Goal: Find contact information: Find contact information

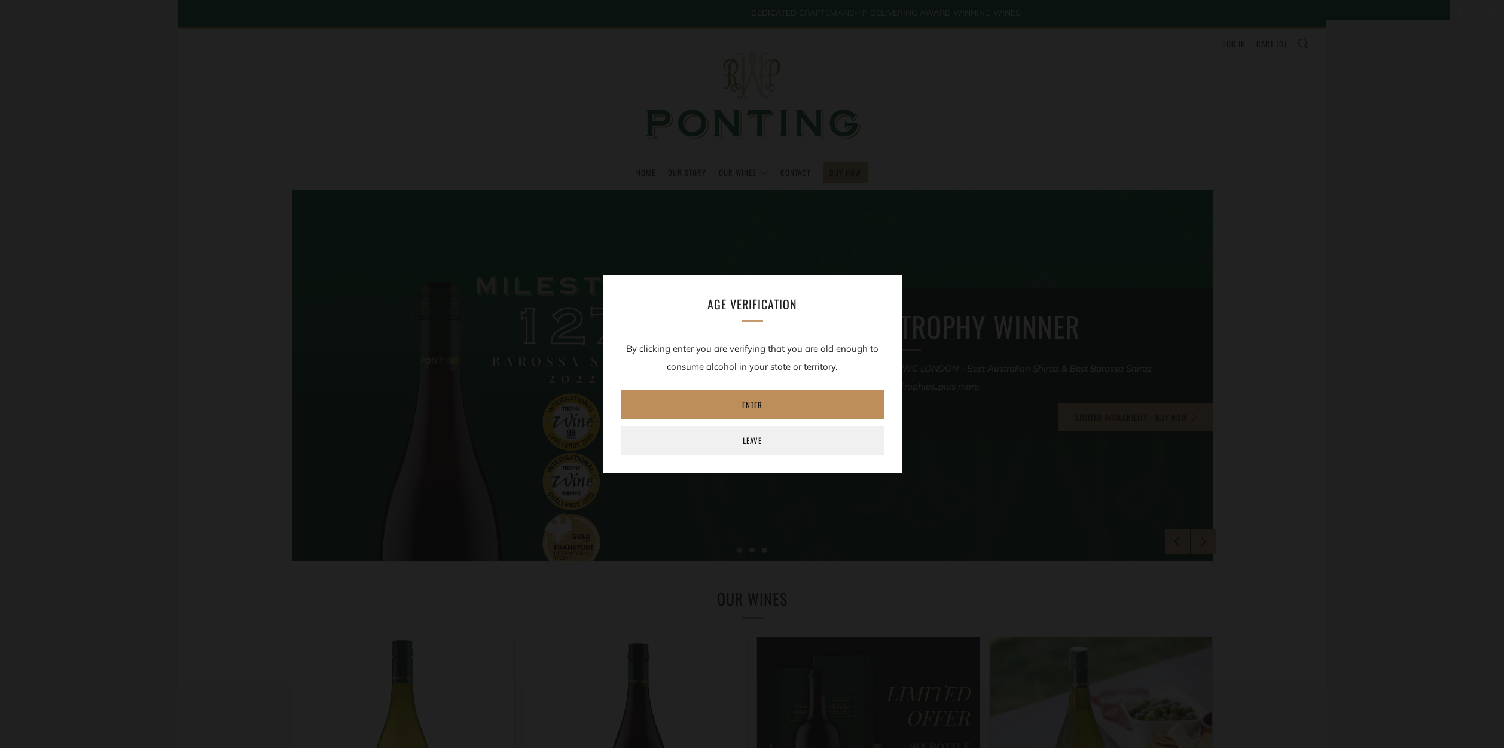
click at [755, 403] on link "Enter" at bounding box center [752, 404] width 263 height 29
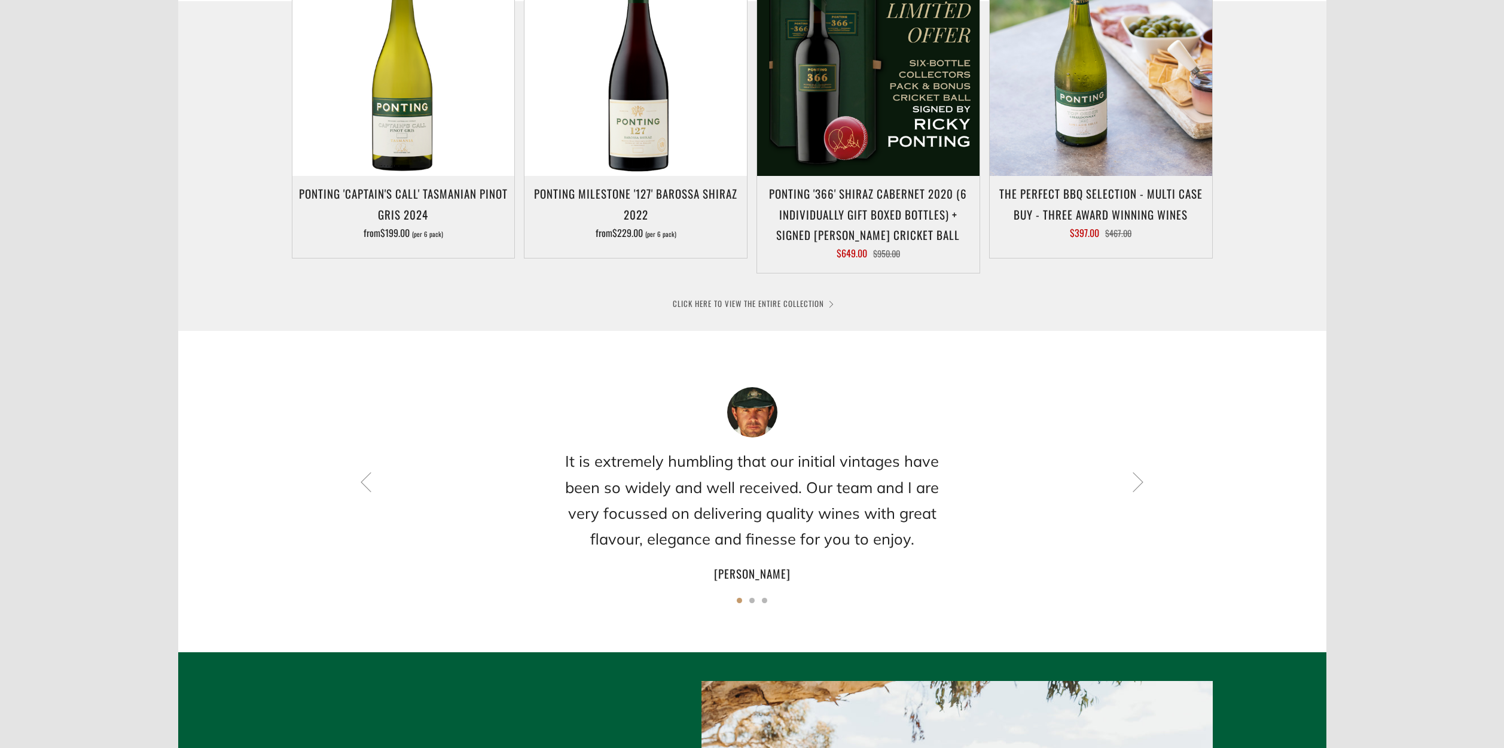
scroll to position [684, 0]
click at [715, 300] on link "CLICK HERE TO VIEW THE ENTIRE COLLECTION" at bounding box center [752, 303] width 159 height 12
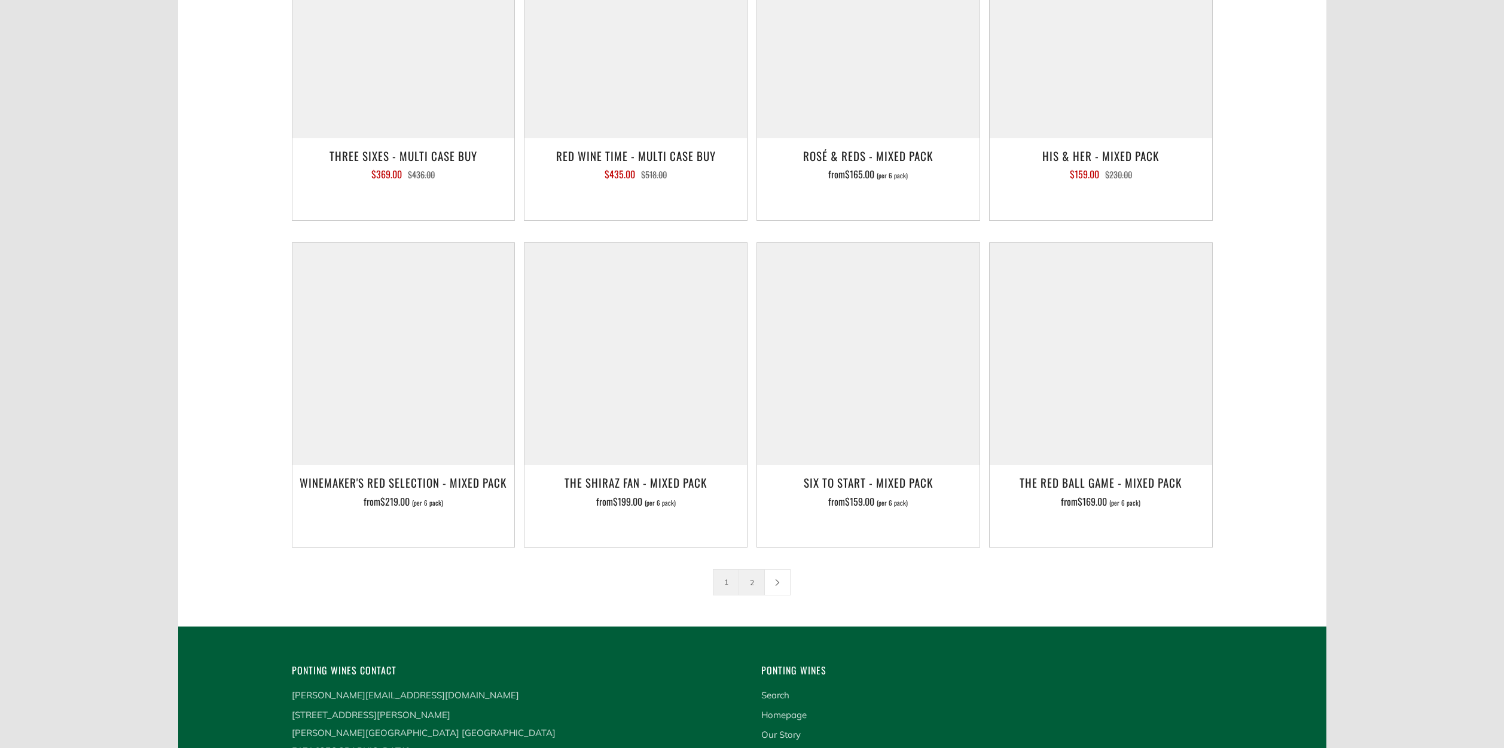
scroll to position [1733, 0]
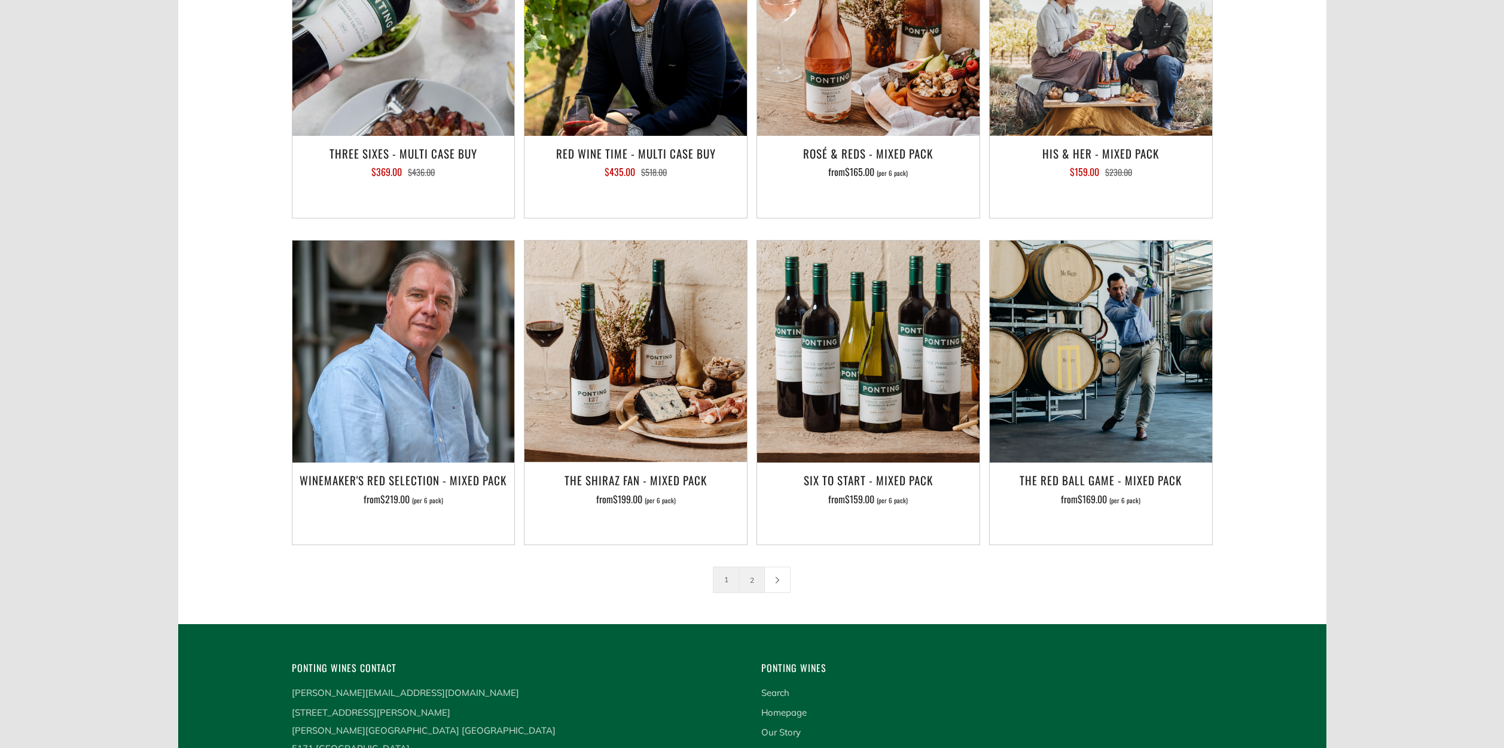
click at [752, 567] on link "2" at bounding box center [751, 579] width 25 height 25
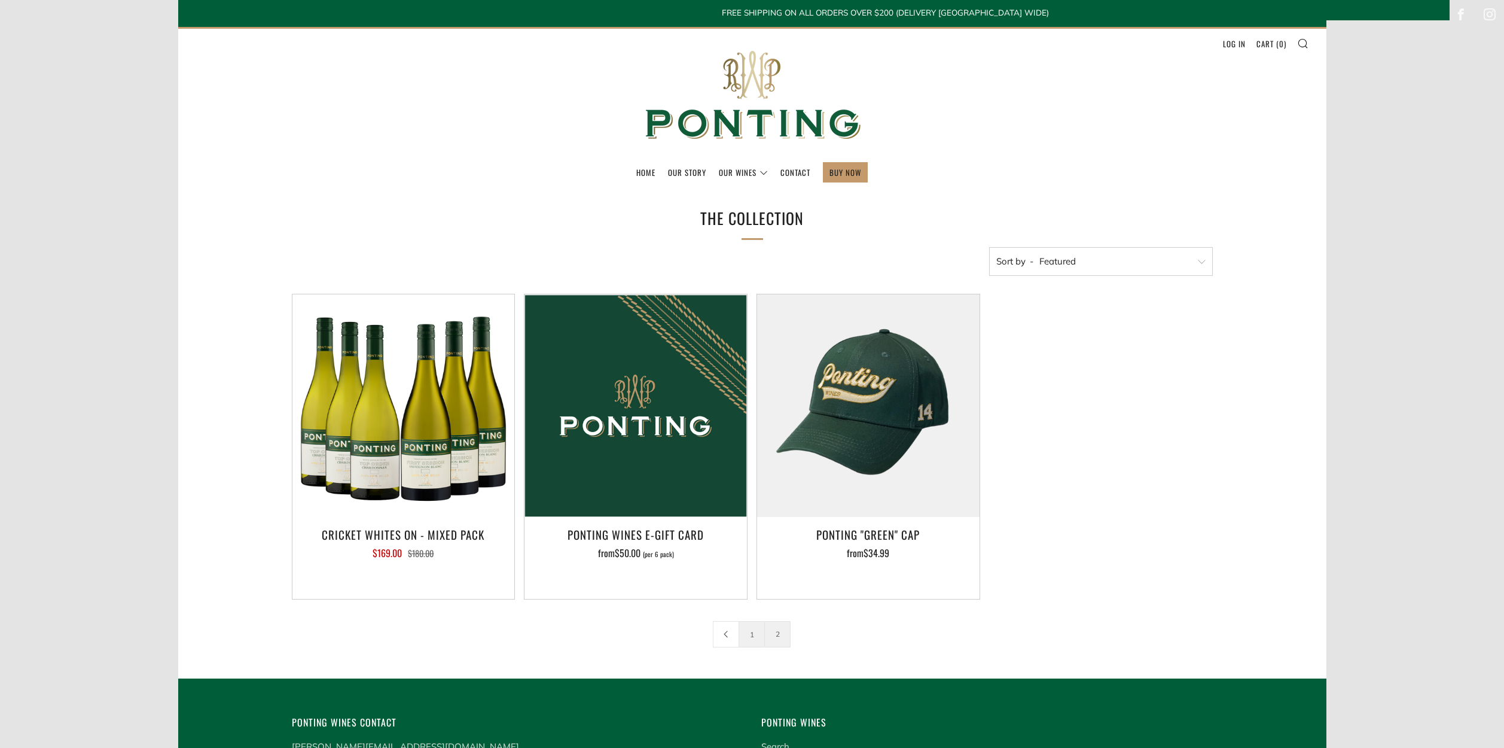
click at [751, 632] on link "1" at bounding box center [751, 633] width 25 height 25
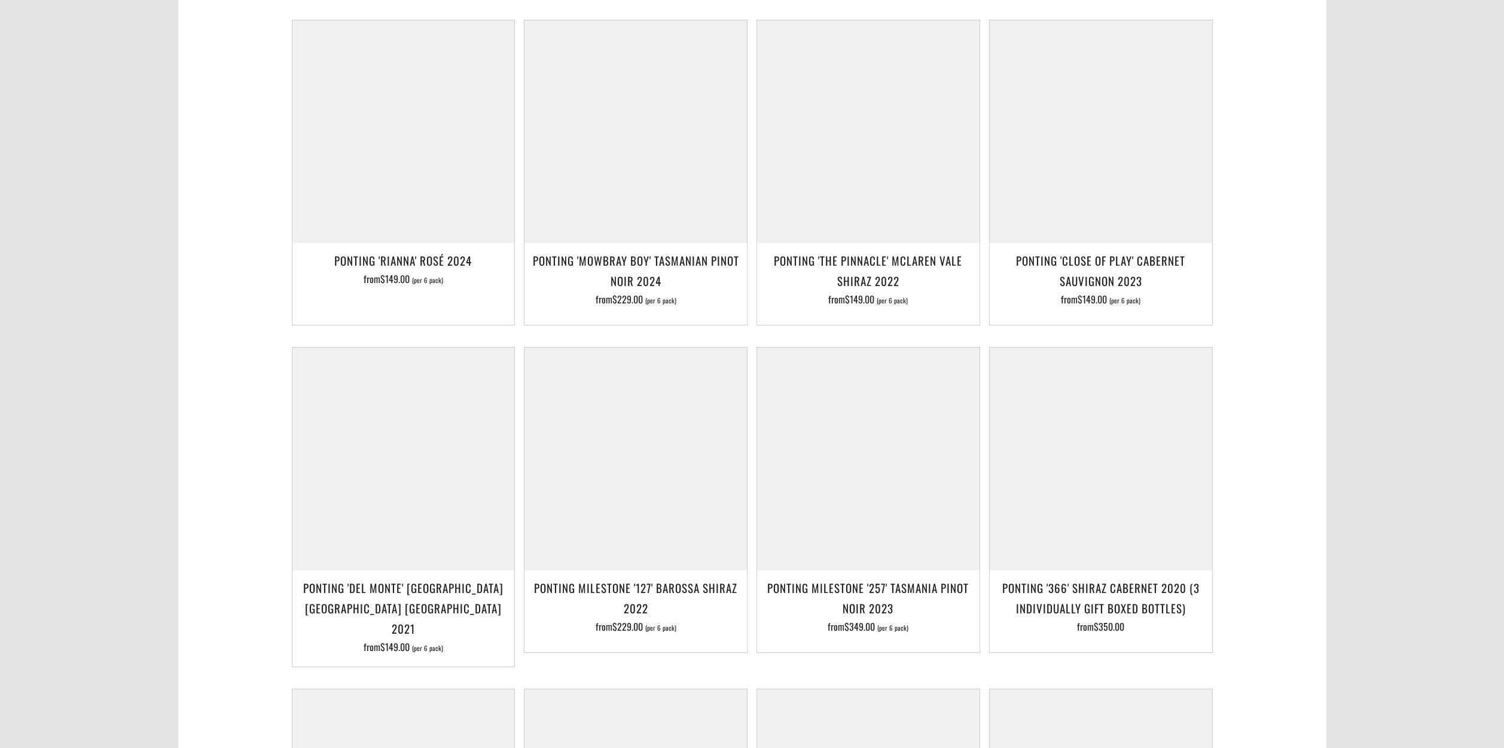
scroll to position [615, 0]
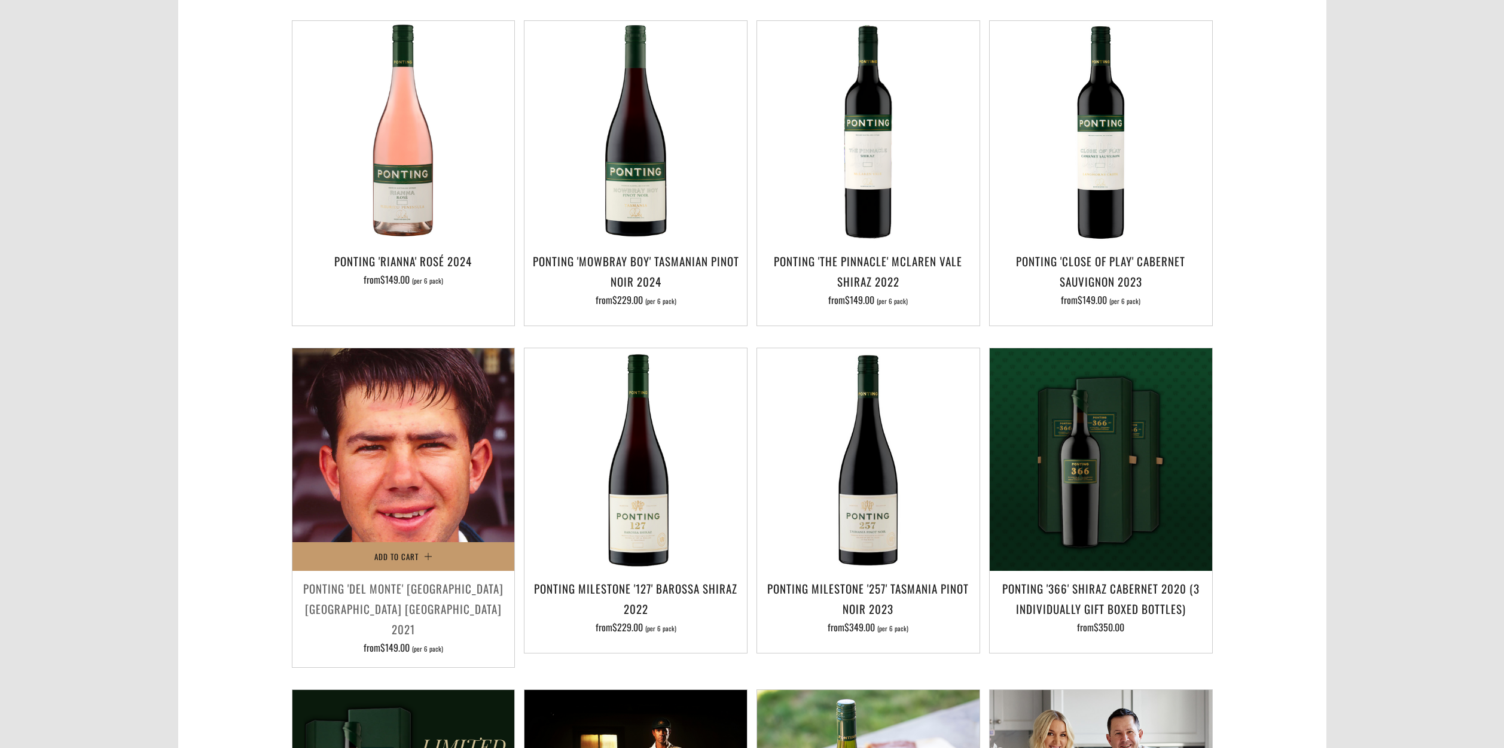
click at [406, 485] on img at bounding box center [403, 459] width 223 height 223
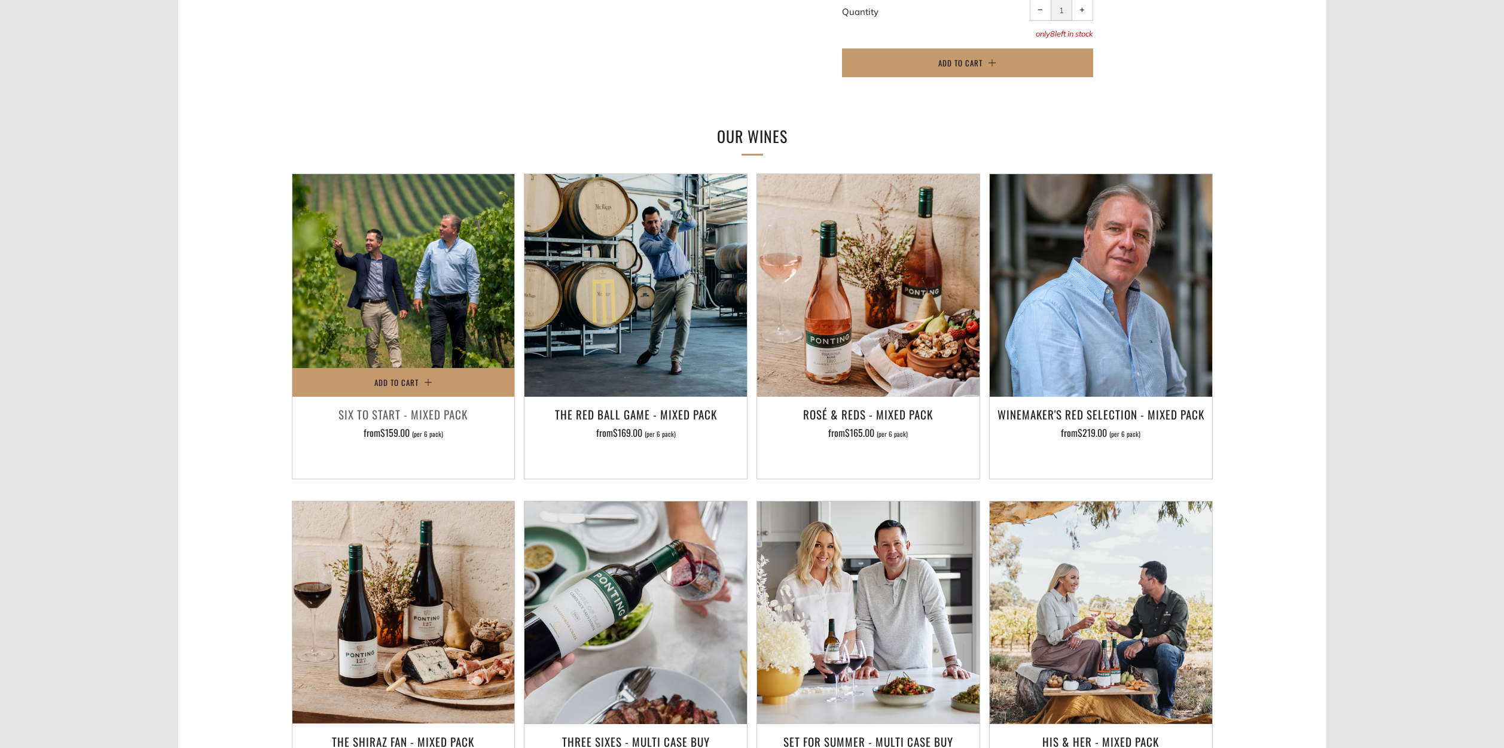
scroll to position [709, 0]
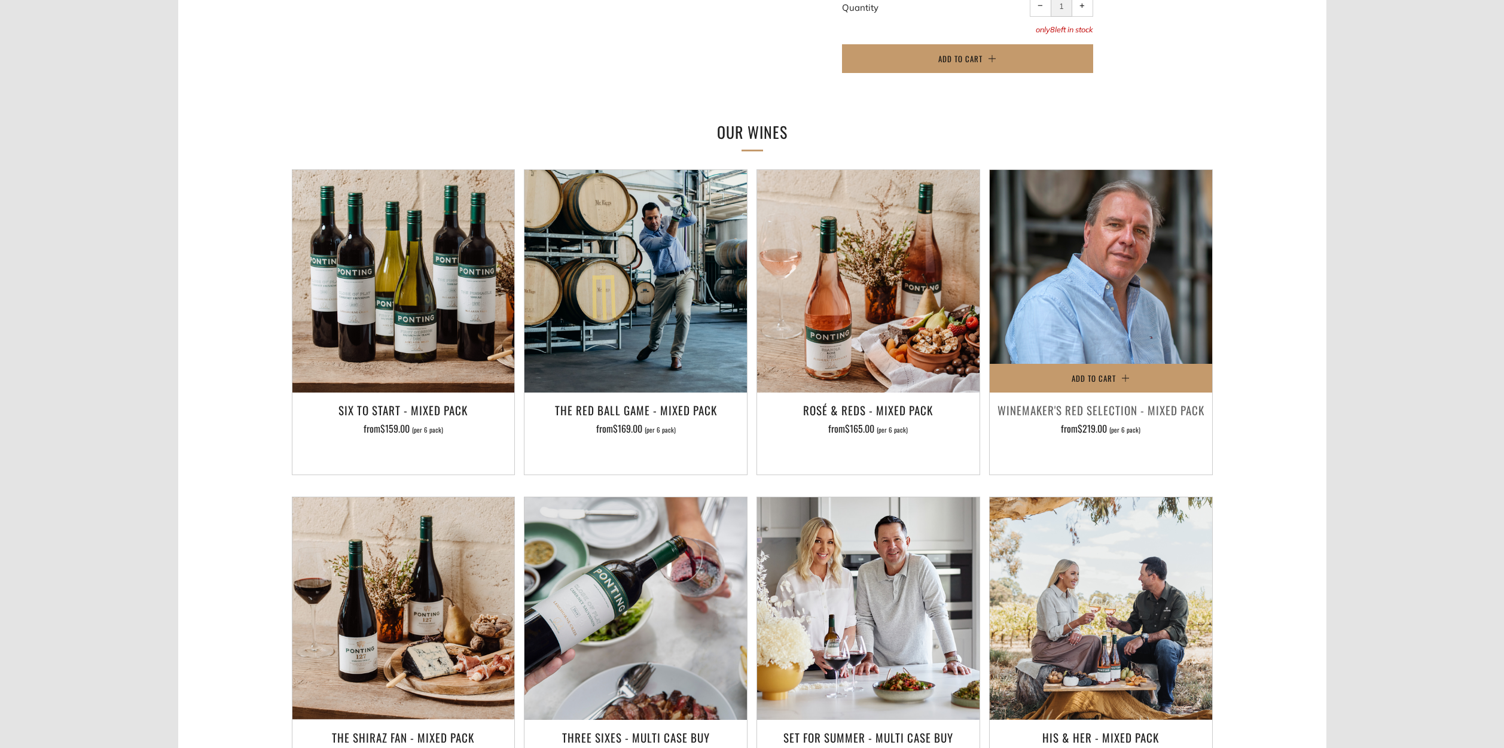
click at [1032, 400] on h3 "Winemaker's Red Selection - Mixed Pack" at bounding box center [1101, 410] width 211 height 20
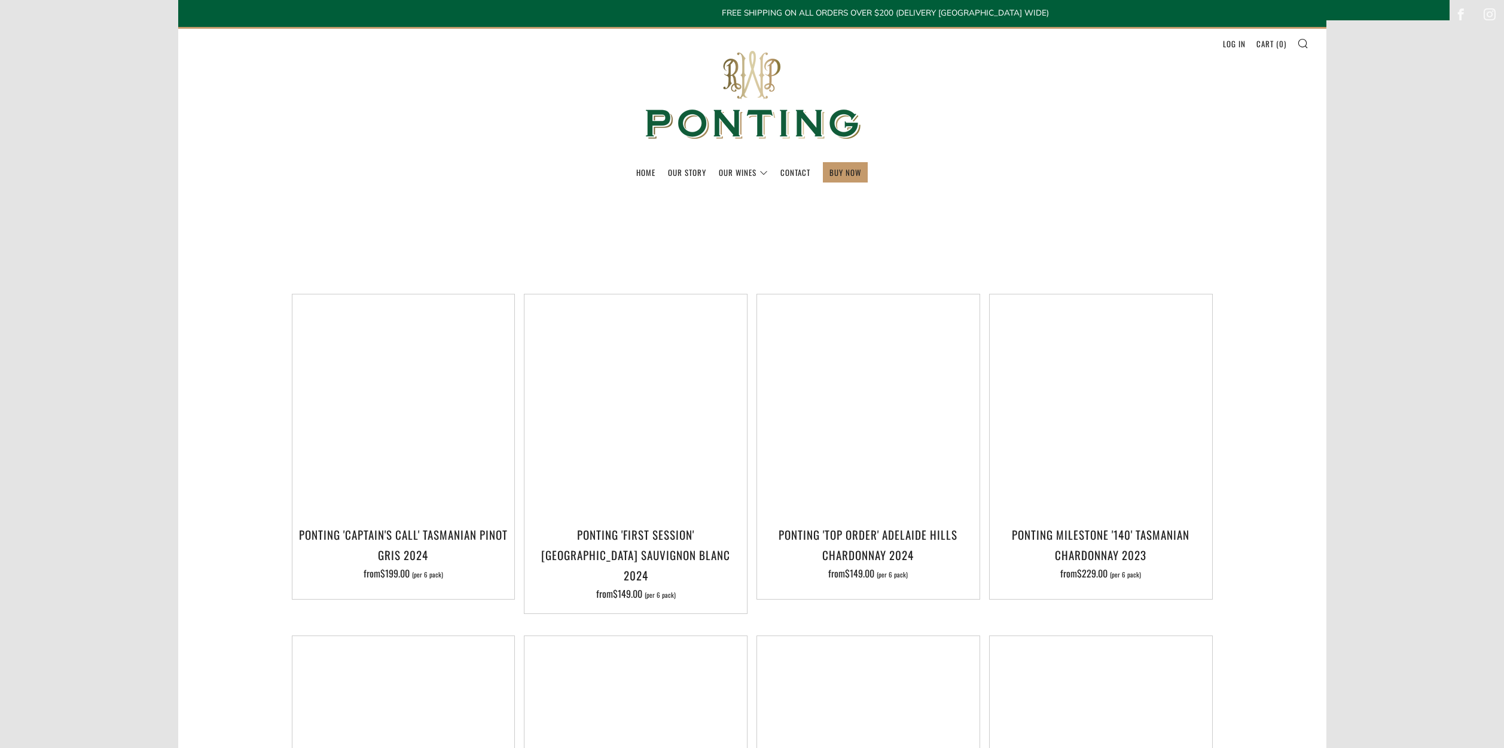
scroll to position [1733, 0]
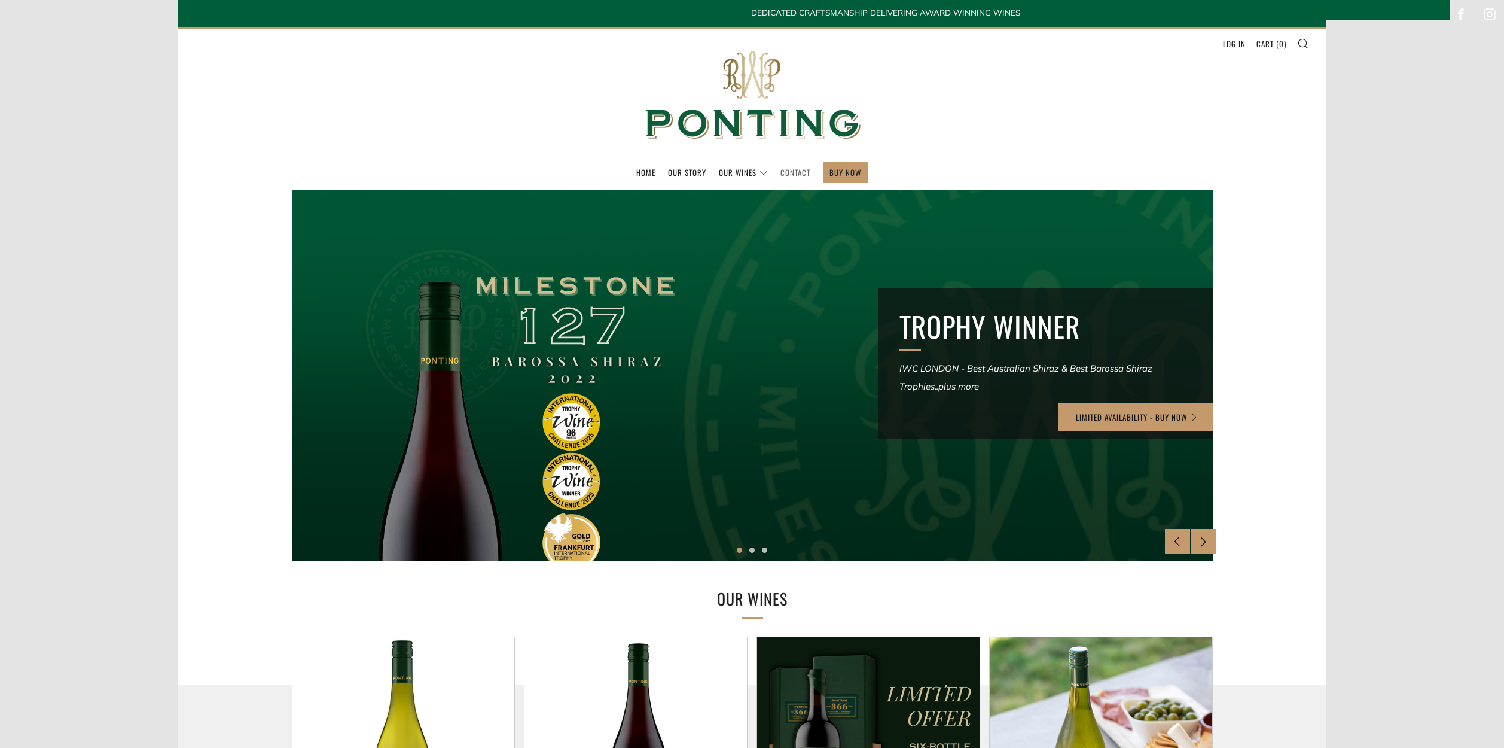
click at [782, 168] on link "Contact" at bounding box center [796, 172] width 30 height 19
